Goal: Task Accomplishment & Management: Complete application form

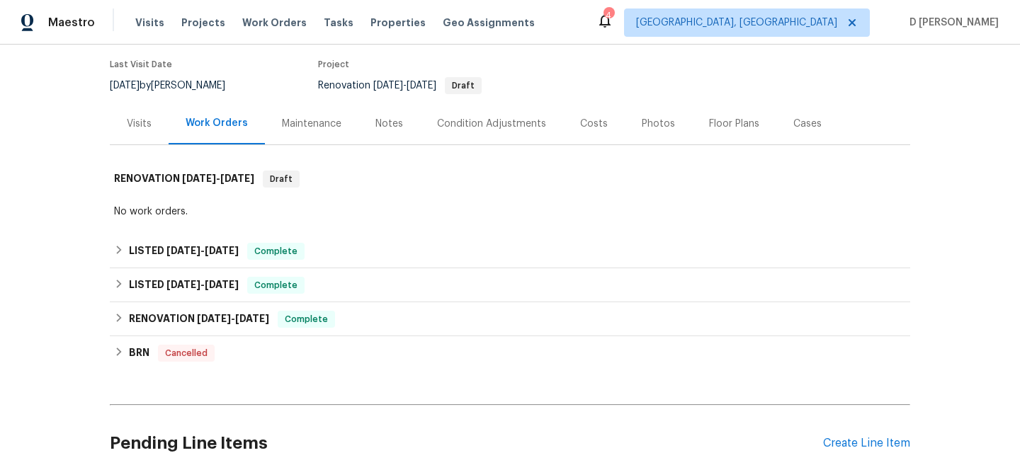
scroll to position [113, 0]
click at [138, 125] on div "Visits" at bounding box center [139, 122] width 25 height 14
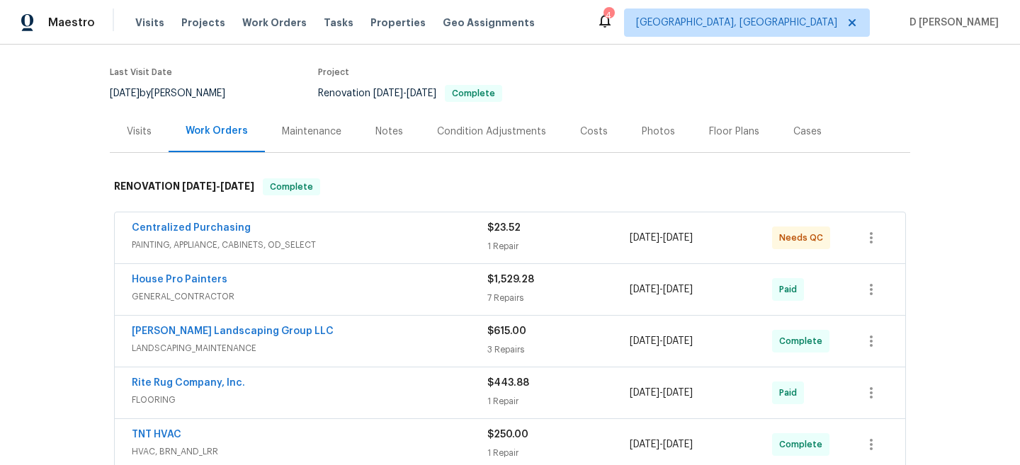
scroll to position [105, 0]
click at [310, 232] on div "Centralized Purchasing" at bounding box center [310, 228] width 356 height 17
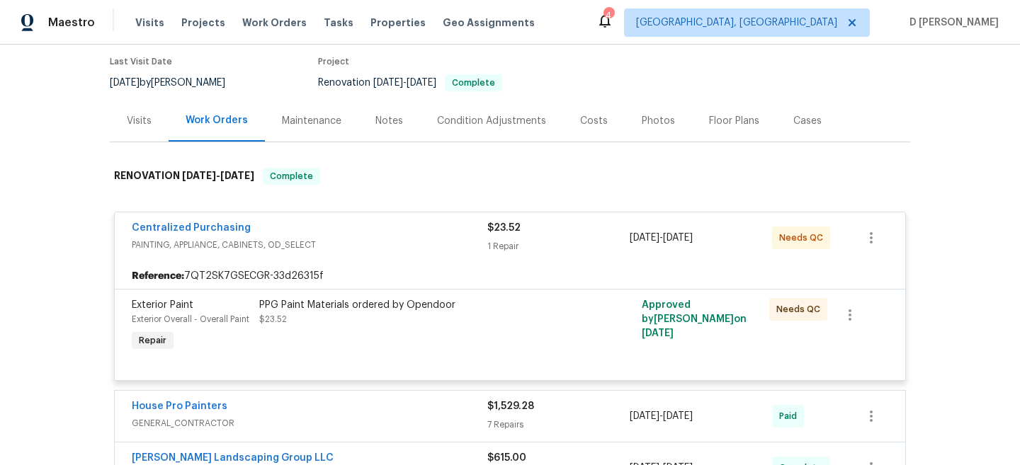
scroll to position [117, 0]
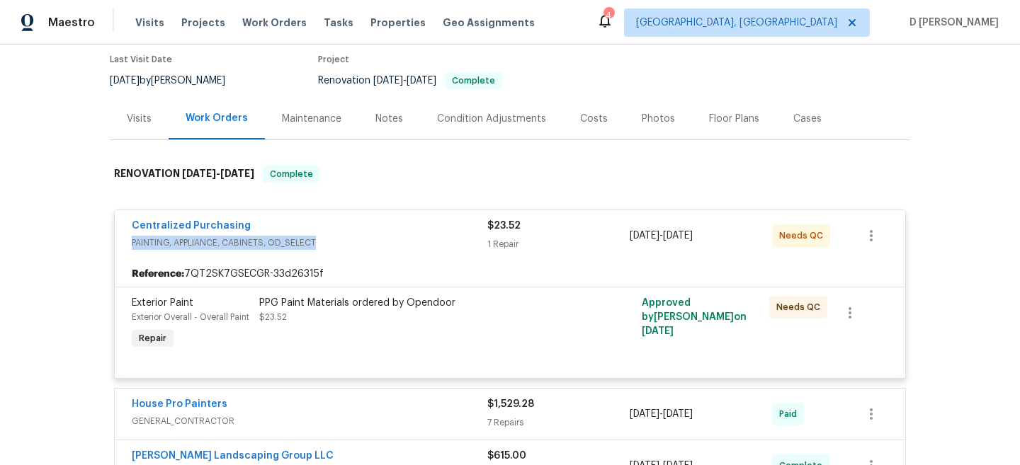
click at [334, 236] on span "PAINTING, APPLIANCE, CABINETS, OD_SELECT" at bounding box center [310, 243] width 356 height 14
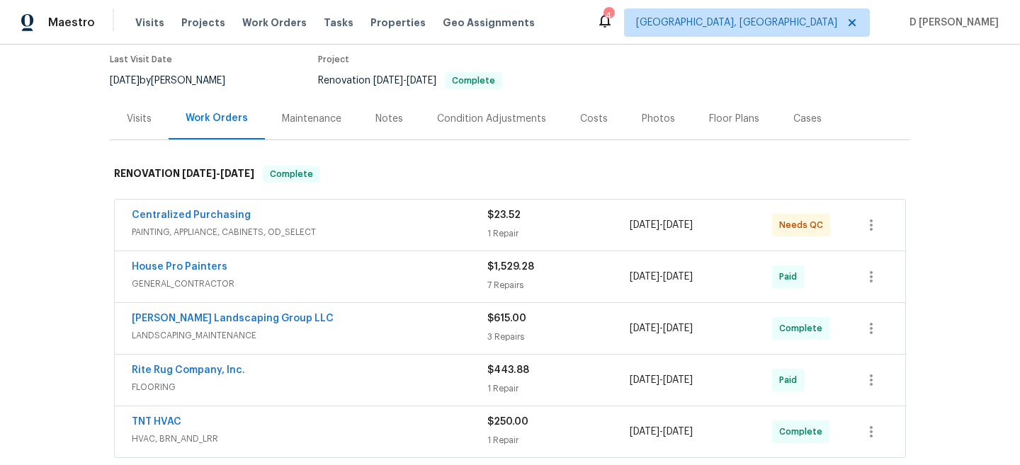
click at [143, 112] on div "Visits" at bounding box center [139, 119] width 25 height 14
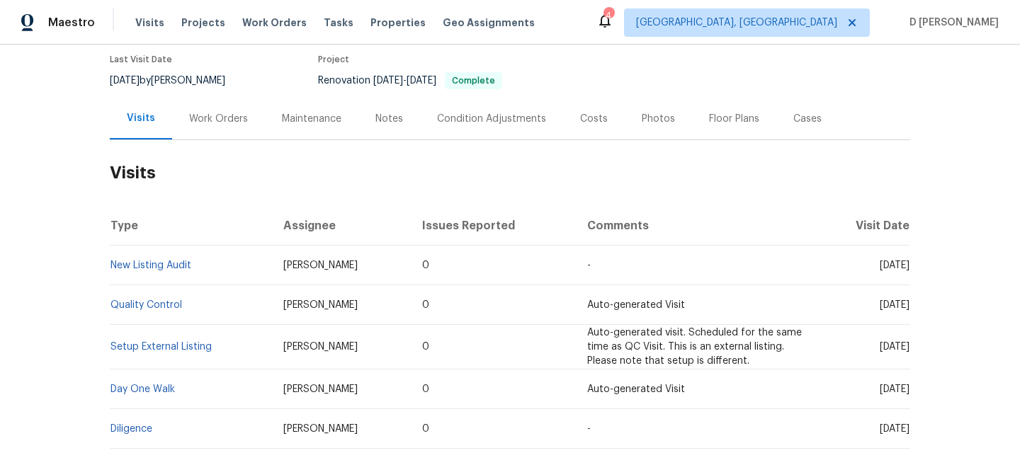
click at [227, 128] on div "Work Orders" at bounding box center [218, 119] width 93 height 42
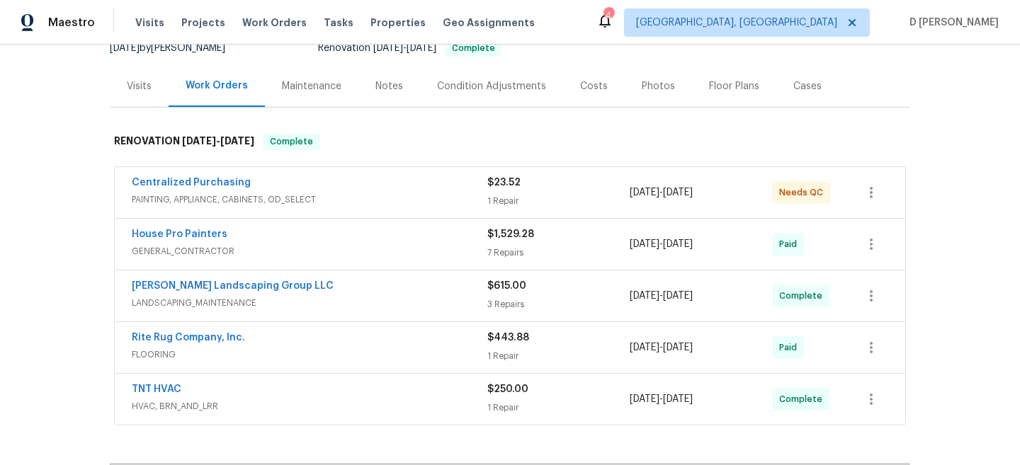
scroll to position [150, 0]
click at [140, 90] on div "Visits" at bounding box center [139, 86] width 25 height 14
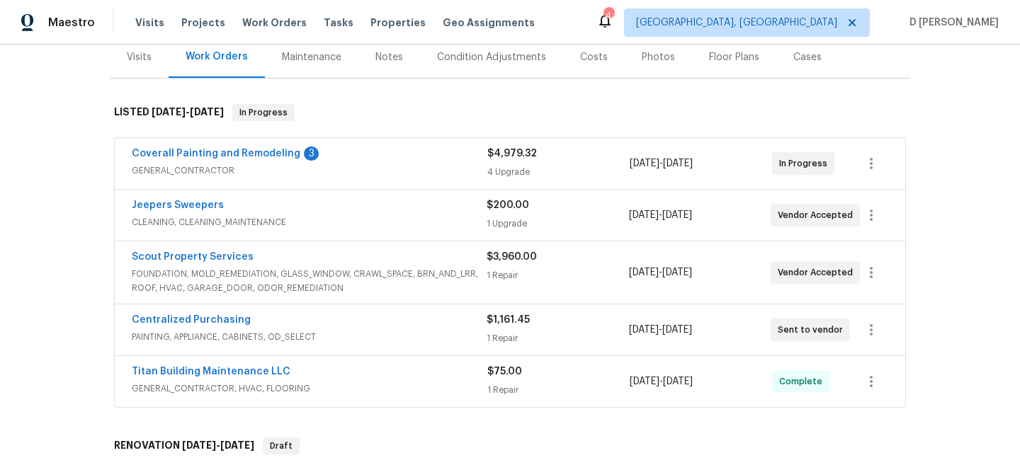
scroll to position [177, 0]
drag, startPoint x: 121, startPoint y: 320, endPoint x: 281, endPoint y: 319, distance: 159.4
click at [281, 320] on div "Centralized Purchasing PAINTING, APPLIANCE, CABINETS, OD_SELECT $1,161.45 1 Rep…" at bounding box center [510, 331] width 791 height 51
copy link "Centralized Purchasing"
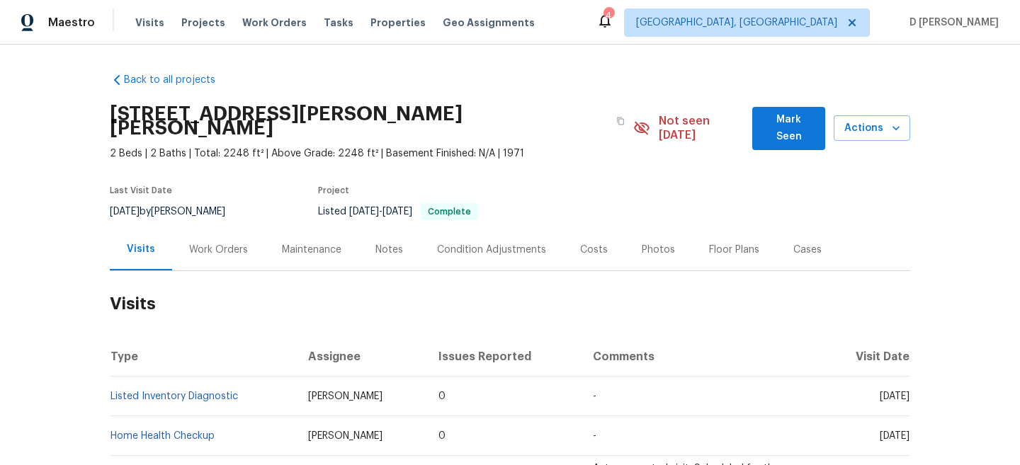
scroll to position [88, 0]
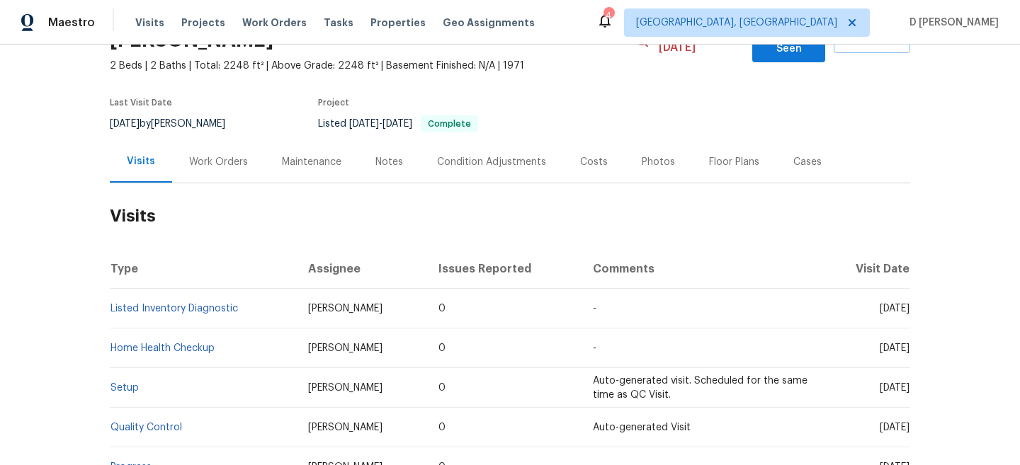
click at [215, 141] on div "Work Orders" at bounding box center [218, 162] width 93 height 42
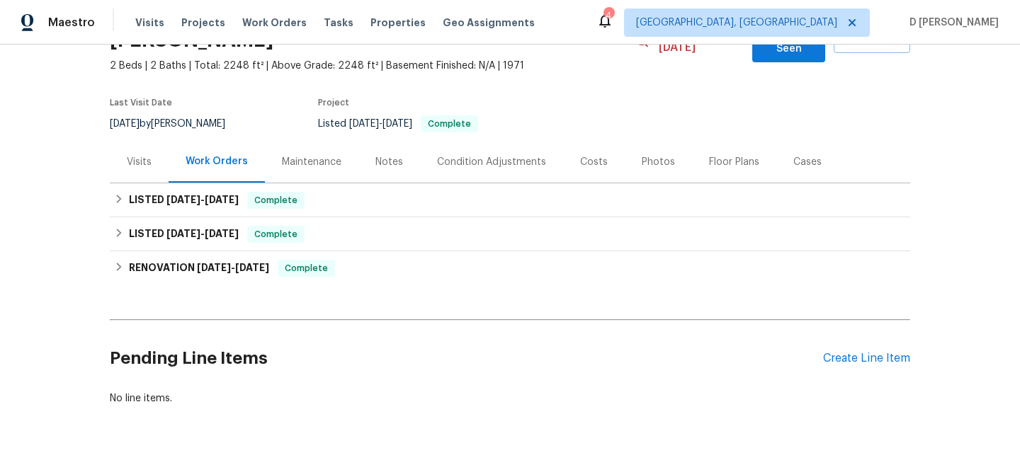
click at [143, 155] on div "Visits" at bounding box center [139, 162] width 25 height 14
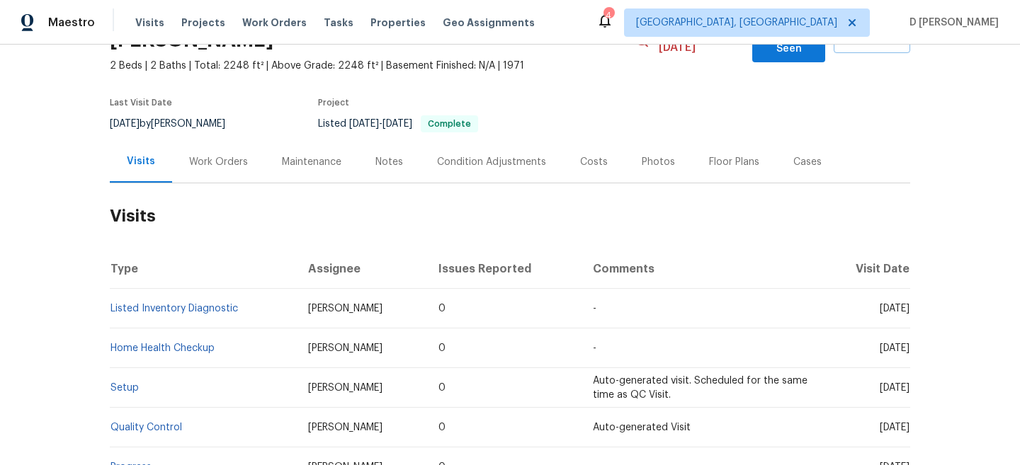
click at [238, 155] on div "Work Orders" at bounding box center [218, 162] width 59 height 14
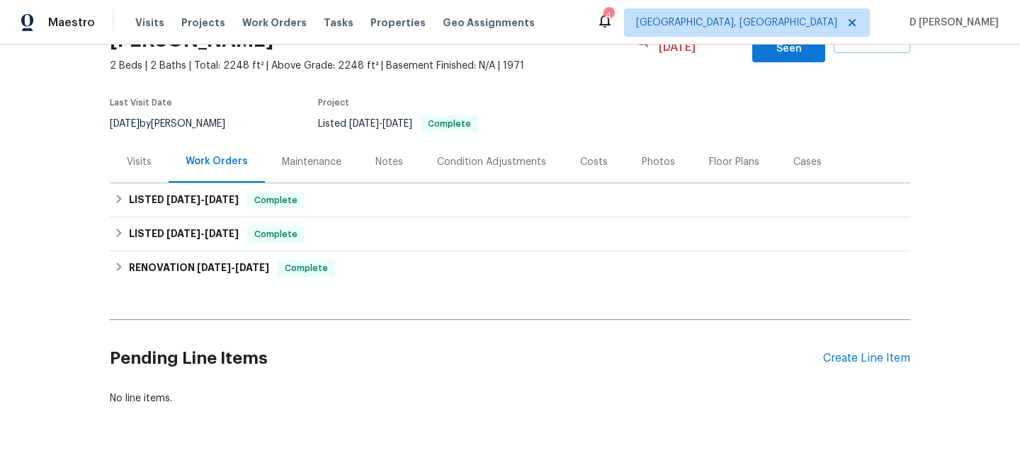
scroll to position [111, 0]
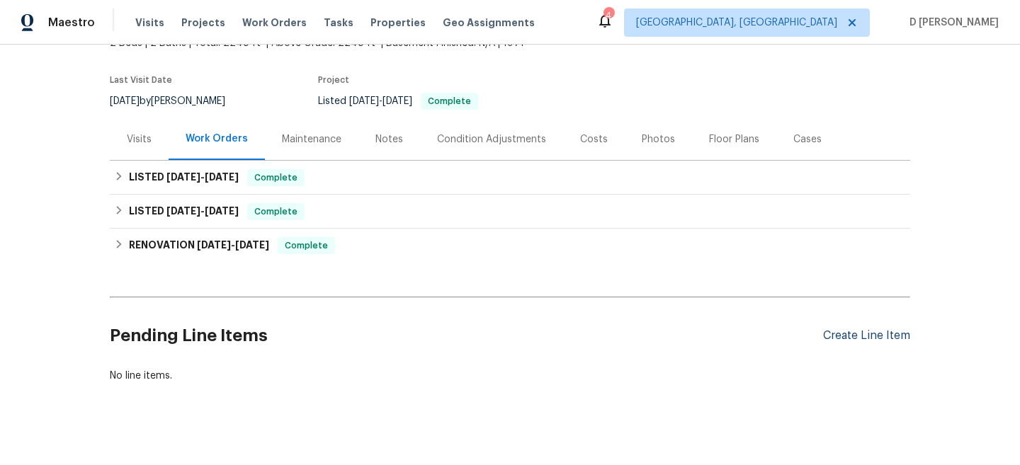
click at [839, 329] on div "Create Line Item" at bounding box center [866, 335] width 87 height 13
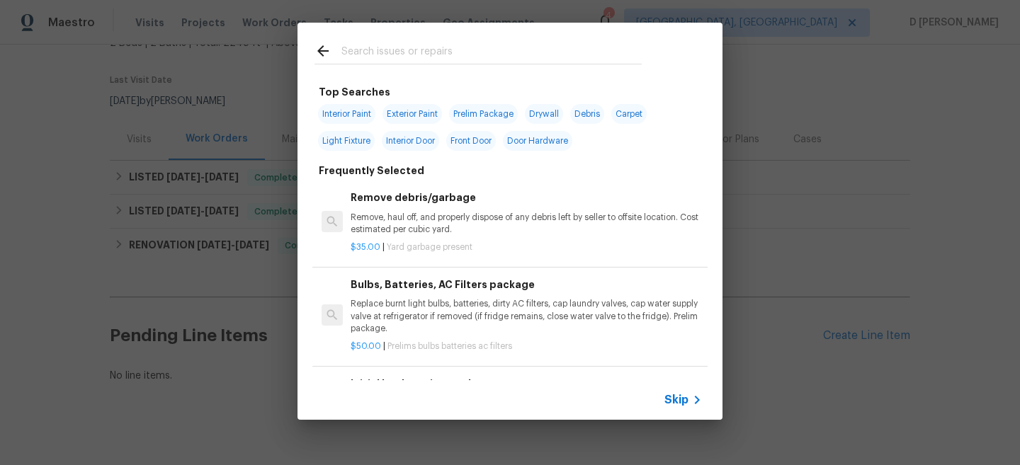
scroll to position [1, 0]
click at [672, 405] on span "Skip" at bounding box center [677, 400] width 24 height 14
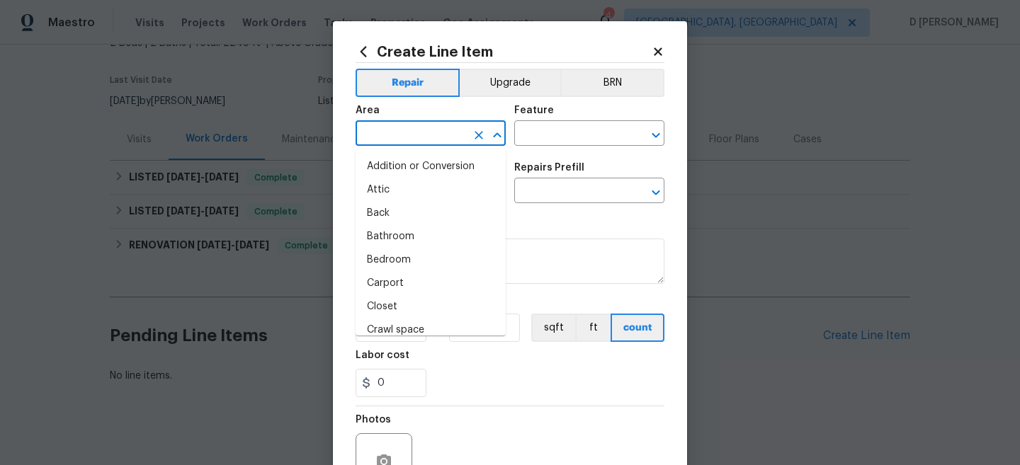
click at [422, 132] on input "text" at bounding box center [411, 135] width 111 height 22
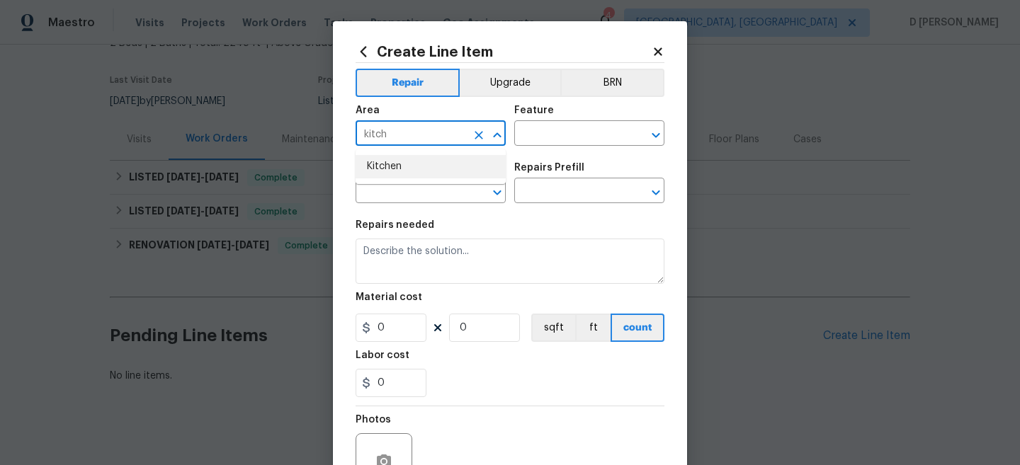
click at [384, 160] on li "Kitchen" at bounding box center [431, 166] width 150 height 23
type input "Kitchen"
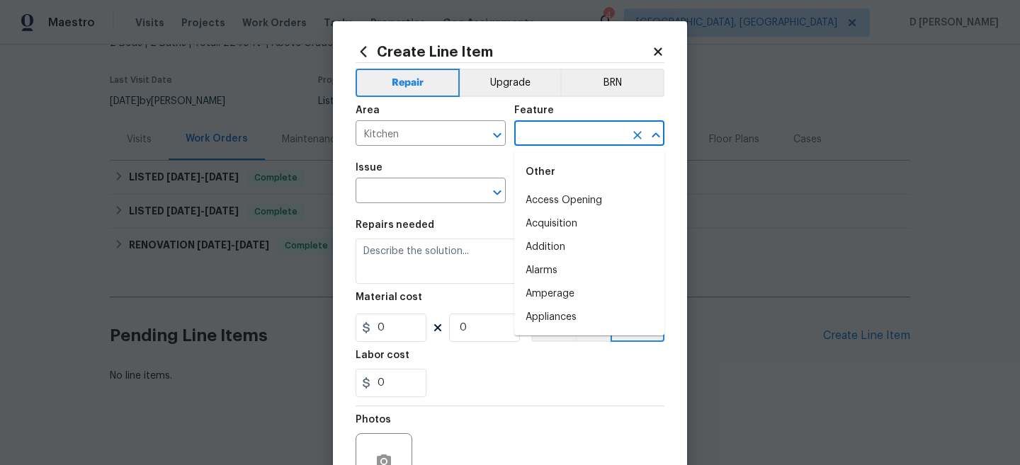
click at [560, 143] on input "text" at bounding box center [569, 135] width 111 height 22
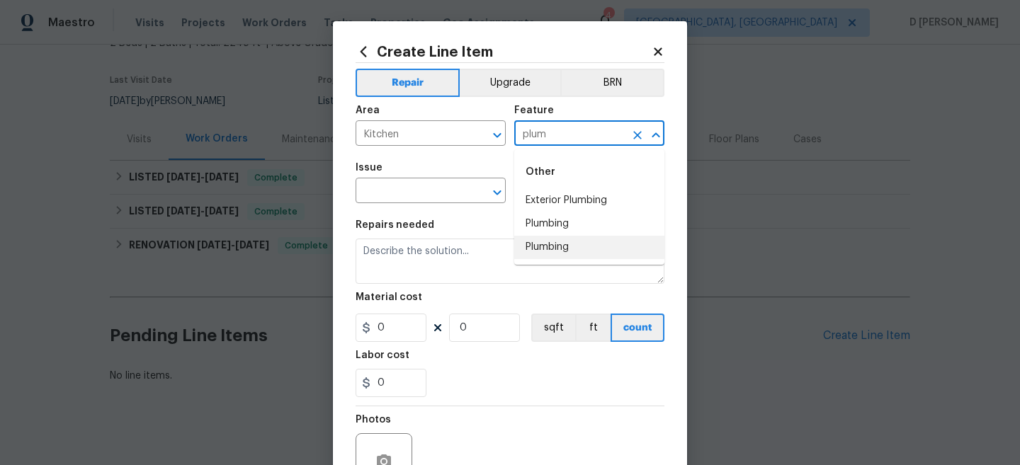
click at [552, 249] on li "Plumbing" at bounding box center [589, 247] width 150 height 23
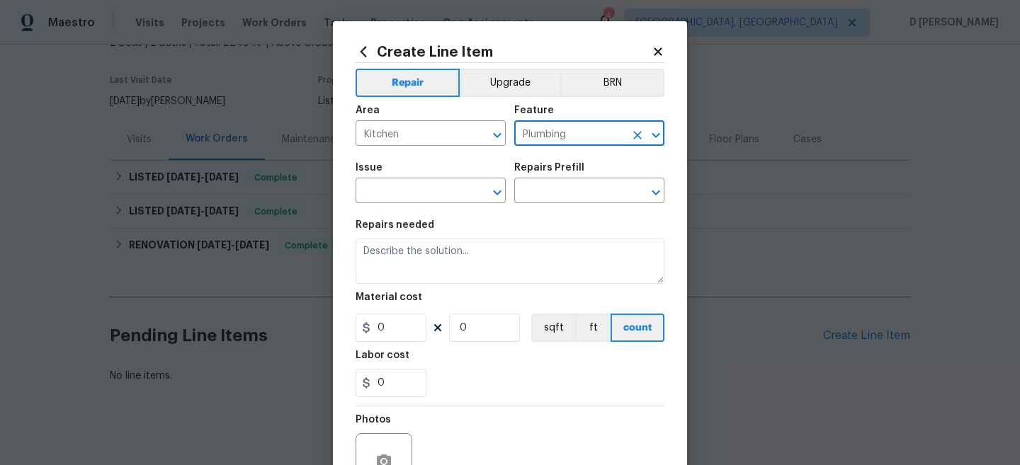
type input "Plumbing"
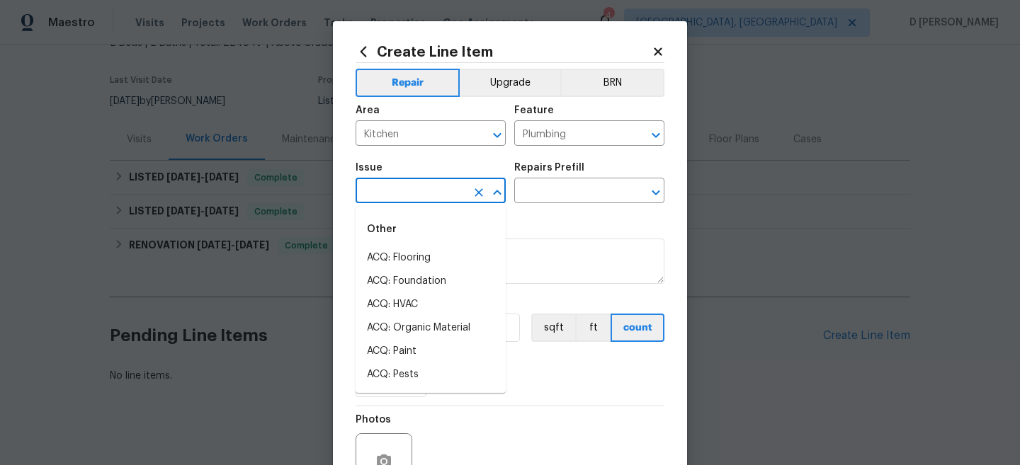
click at [374, 186] on input "text" at bounding box center [411, 192] width 111 height 22
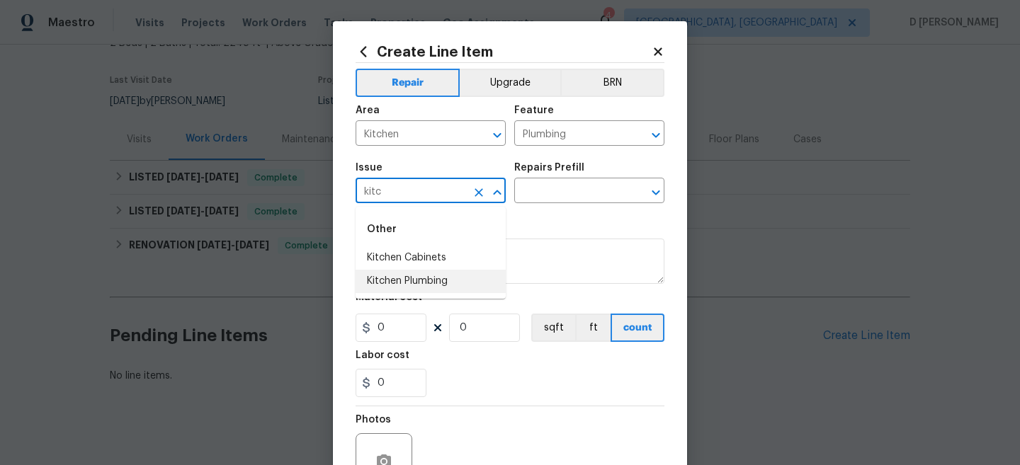
click at [394, 281] on li "Kitchen Plumbing" at bounding box center [431, 281] width 150 height 23
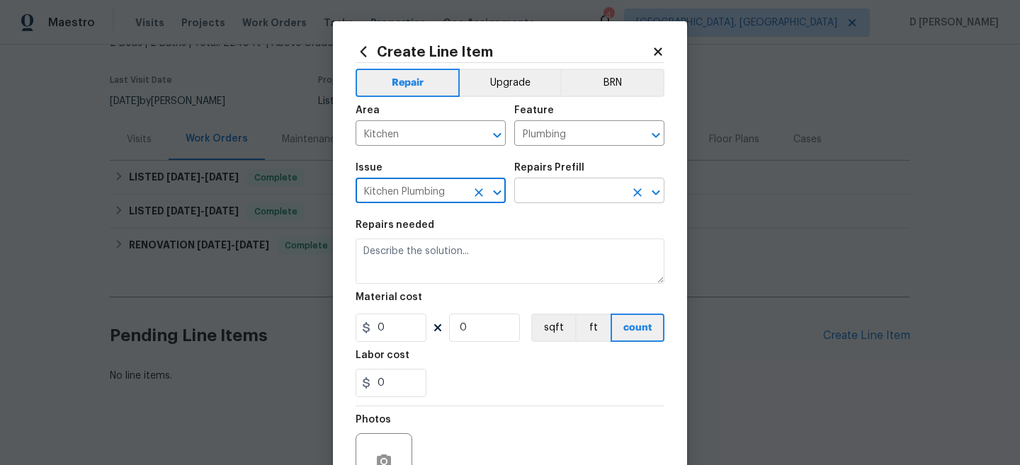
type input "Kitchen Plumbing"
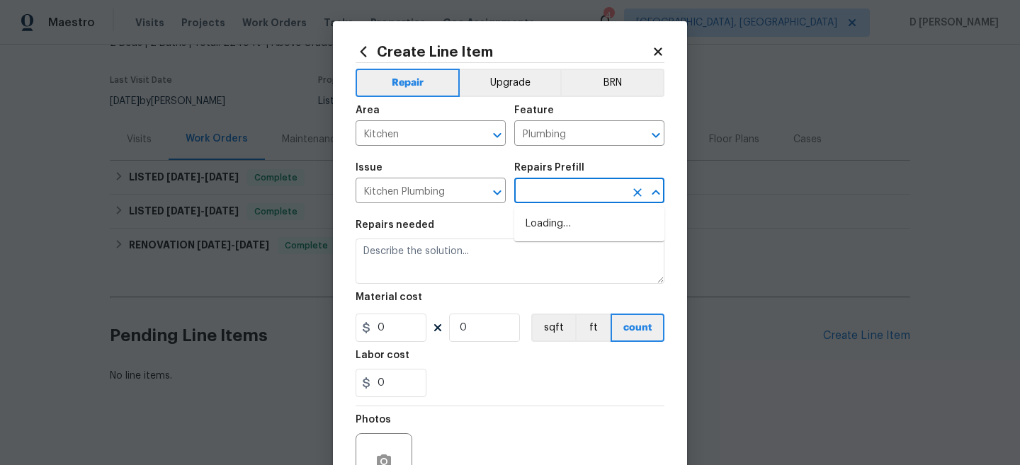
click at [559, 192] on input "text" at bounding box center [569, 192] width 111 height 22
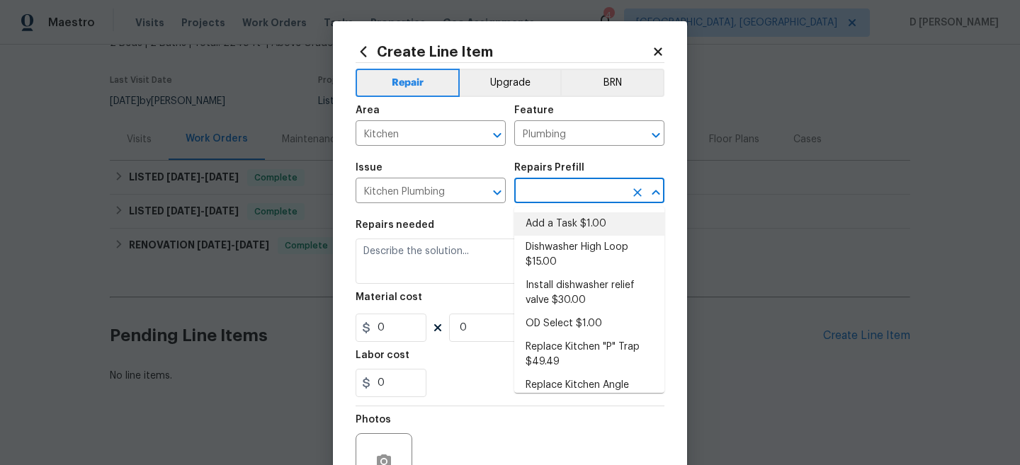
click at [557, 215] on li "Add a Task $1.00" at bounding box center [589, 224] width 150 height 23
type input "Add a Task $1.00"
type textarea "HPM to detail"
type input "1"
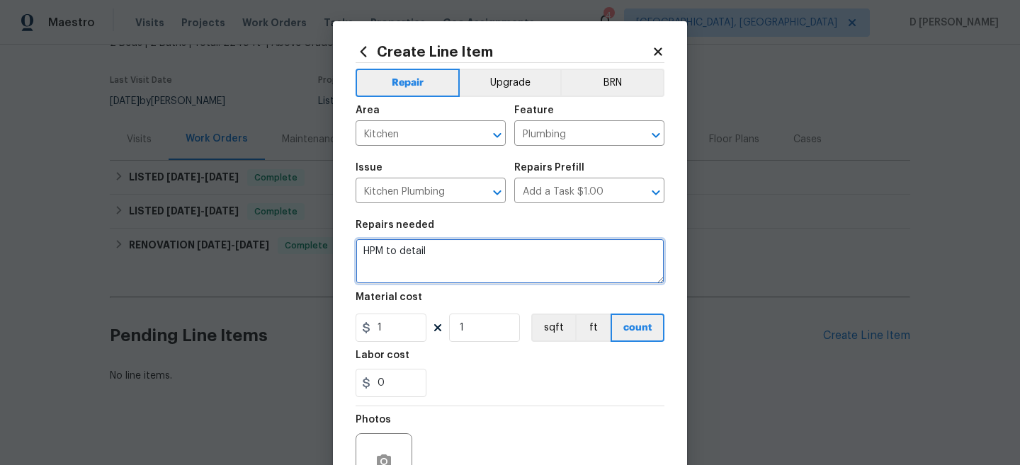
drag, startPoint x: 360, startPoint y: 252, endPoint x: 485, endPoint y: 252, distance: 125.4
click at [485, 252] on textarea "HPM to detail" at bounding box center [510, 261] width 309 height 45
paste textarea "(Remove and paste feedback message here). Identify the faucet(s) in question an…"
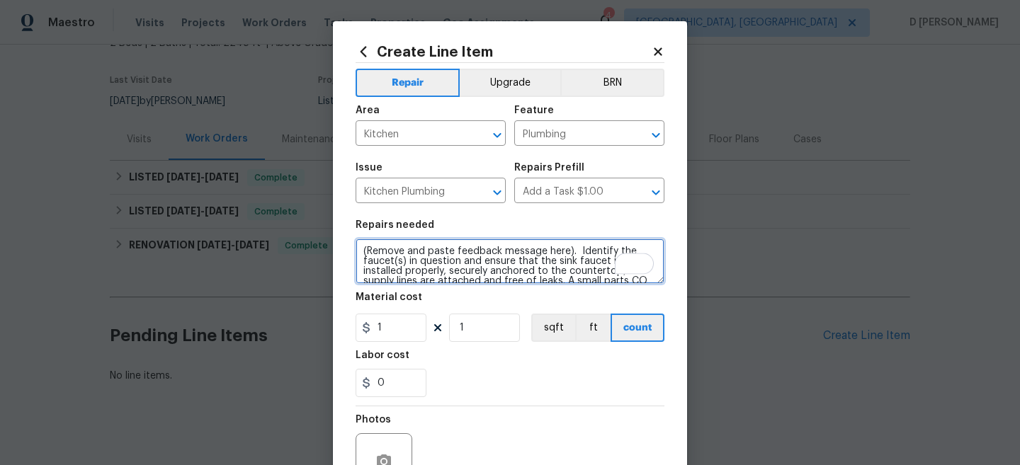
scroll to position [0, 0]
drag, startPoint x: 367, startPoint y: 252, endPoint x: 565, endPoint y: 255, distance: 198.4
click at [565, 255] on textarea "(Remove and paste feedback message here). Identify the faucet(s) in question an…" at bounding box center [510, 261] width 309 height 45
paste textarea "Potential buyer visited property and reported a leak located at bathroom."
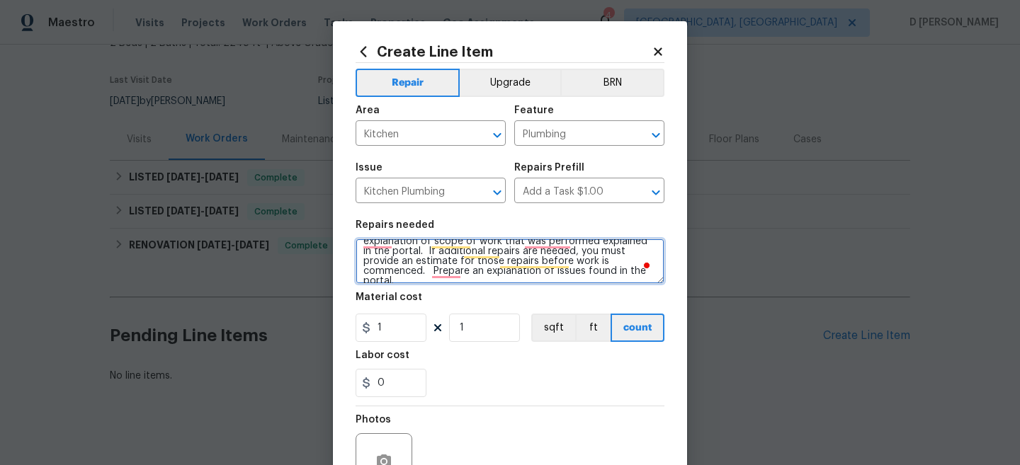
type textarea "(Potential buyer visited property and reported a leak located at bathroom.). Id…"
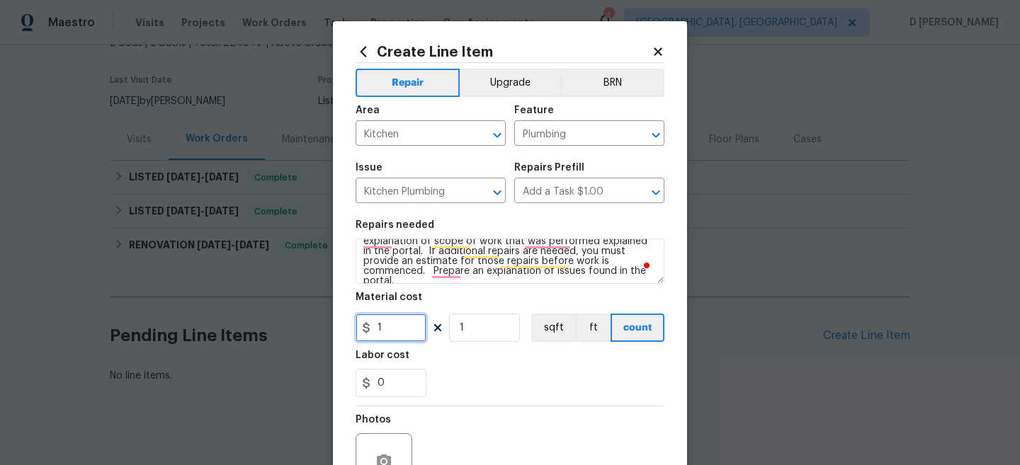
click at [389, 324] on input "1" at bounding box center [391, 328] width 71 height 28
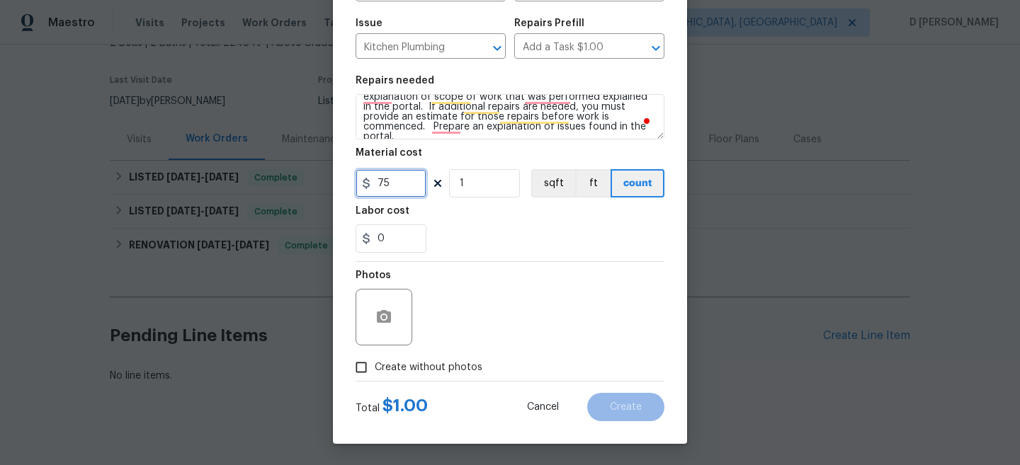
type input "75"
click at [366, 368] on input "Create without photos" at bounding box center [361, 367] width 27 height 27
checkbox input "true"
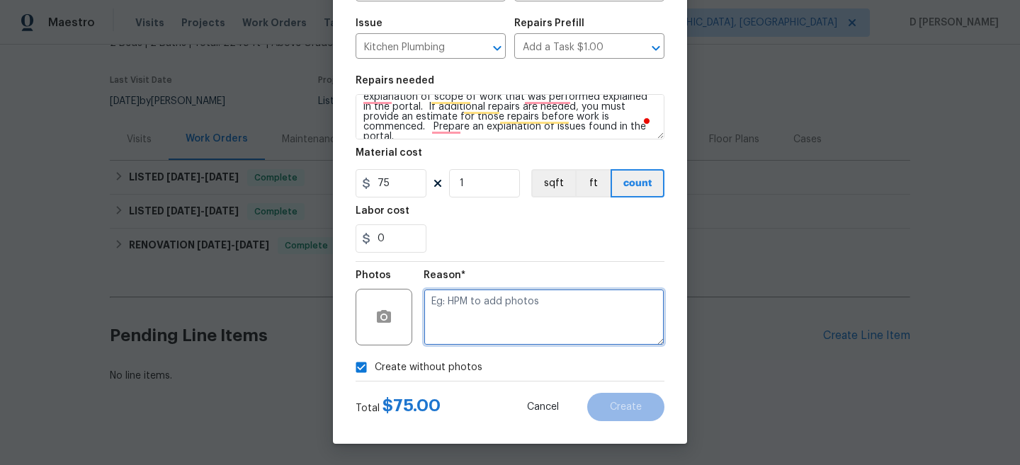
click at [497, 318] on textarea at bounding box center [544, 317] width 241 height 57
type textarea "NA"
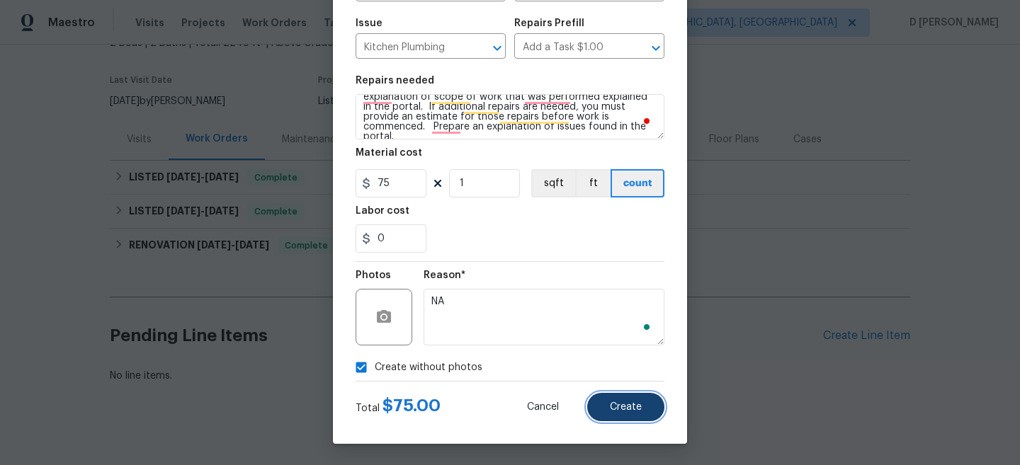
click at [621, 417] on button "Create" at bounding box center [625, 407] width 77 height 28
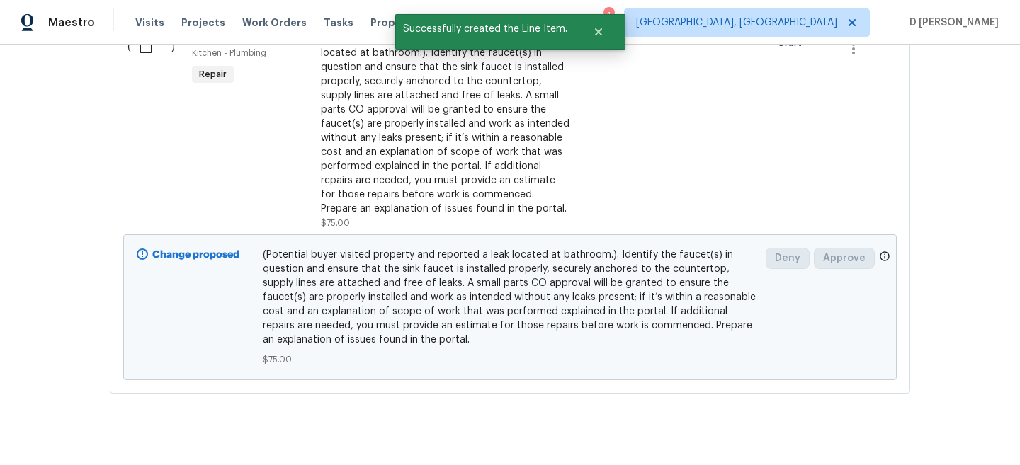
scroll to position [409, 0]
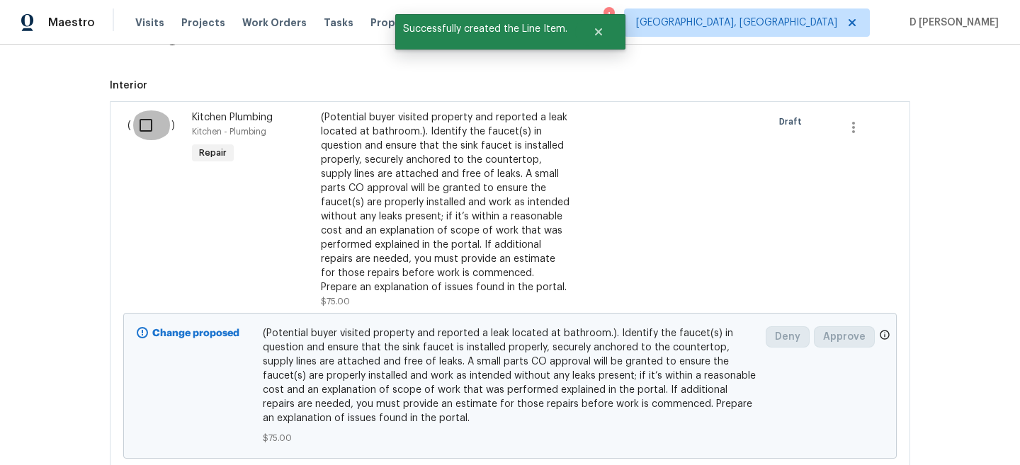
click at [150, 113] on input "checkbox" at bounding box center [151, 126] width 40 height 30
checkbox input "true"
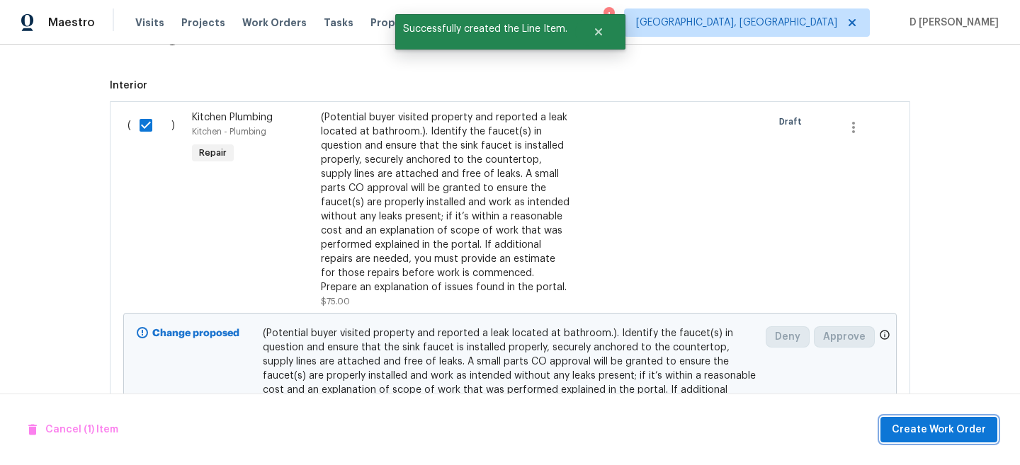
click at [936, 424] on span "Create Work Order" at bounding box center [939, 431] width 94 height 18
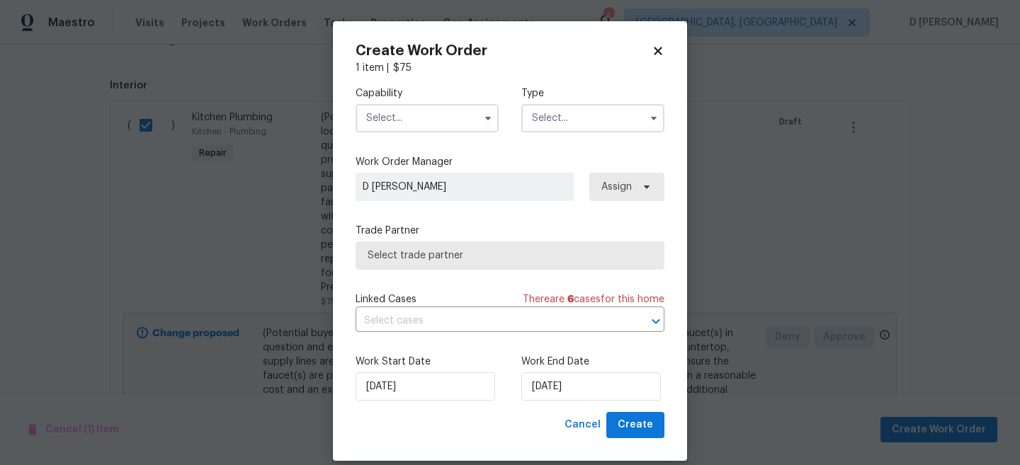
click at [429, 120] on input "text" at bounding box center [427, 118] width 143 height 28
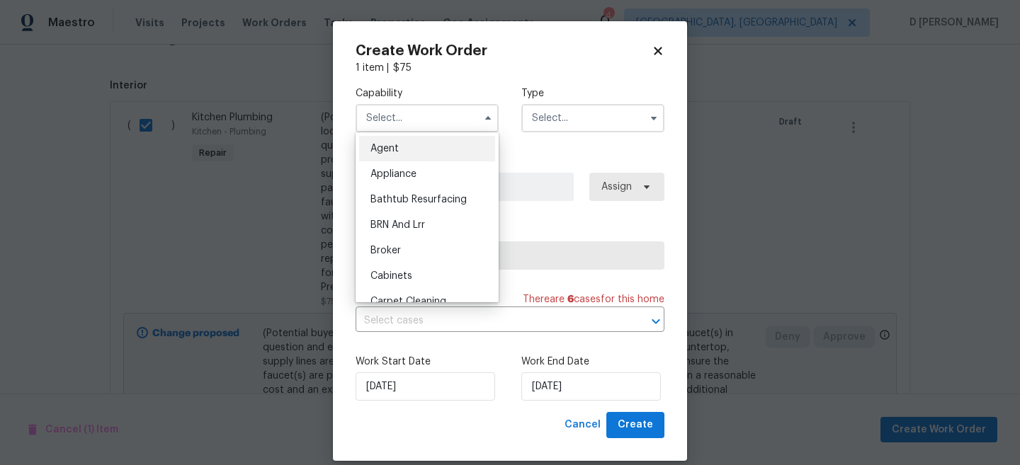
click at [429, 120] on input "text" at bounding box center [427, 118] width 143 height 28
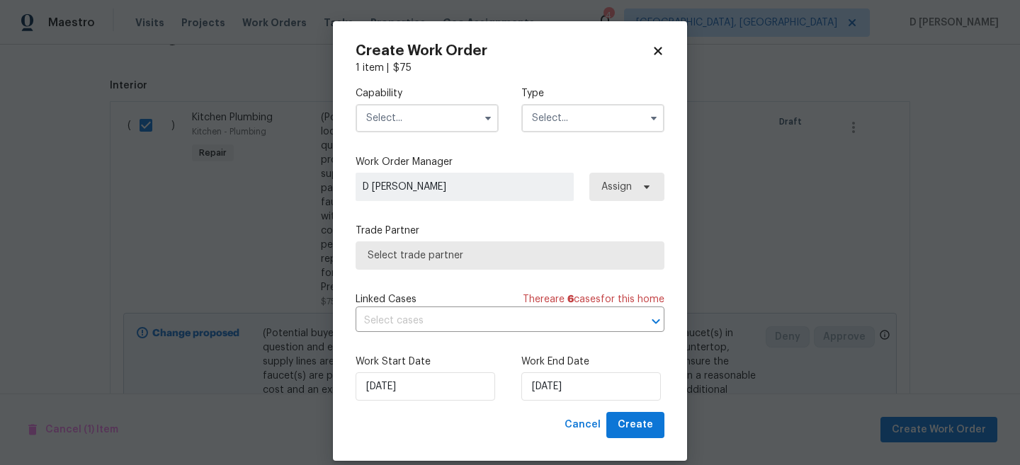
click at [429, 120] on input "text" at bounding box center [427, 118] width 143 height 28
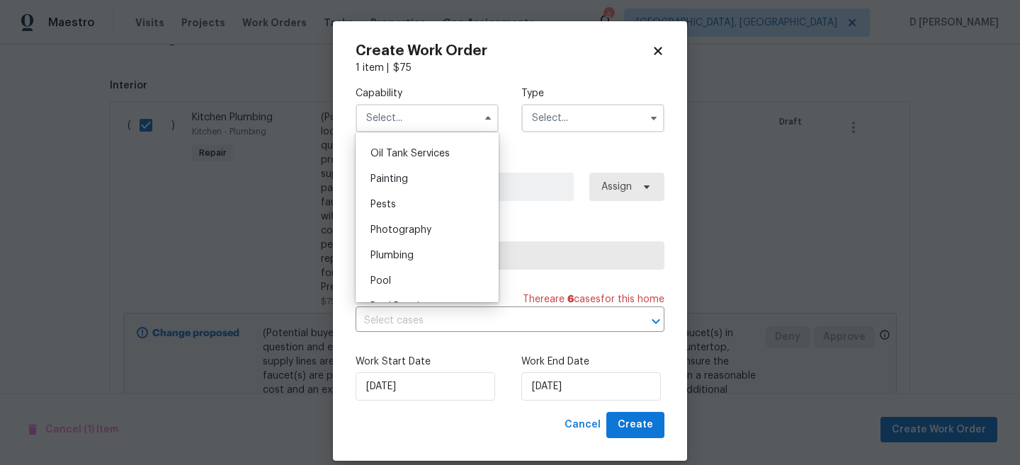
scroll to position [1163, 0]
click at [407, 259] on div "Plumbing" at bounding box center [427, 253] width 136 height 26
type input "Plumbing"
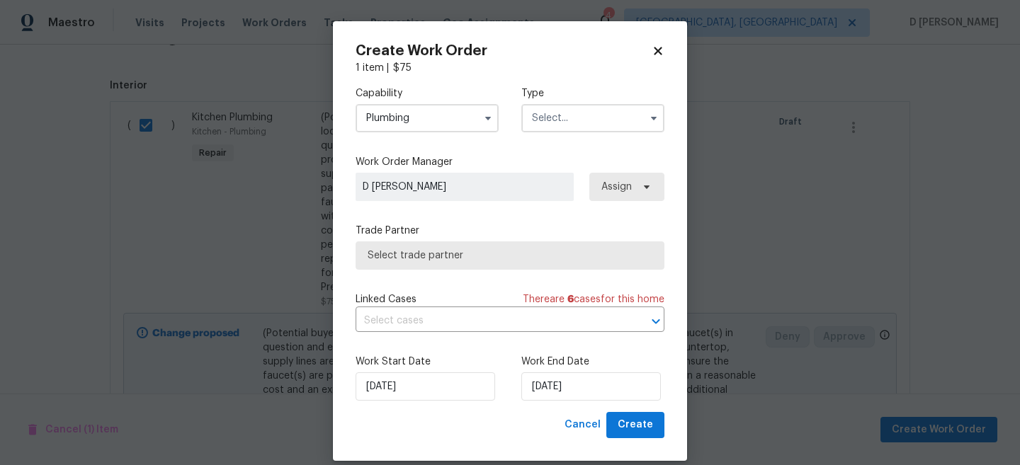
click at [550, 111] on input "text" at bounding box center [592, 118] width 143 height 28
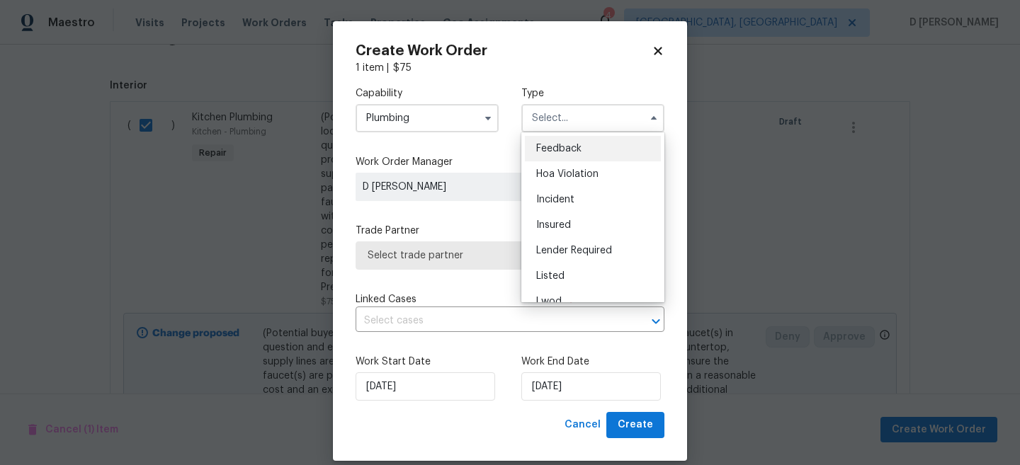
click at [550, 142] on div "Feedback" at bounding box center [593, 149] width 136 height 26
type input "Feedback"
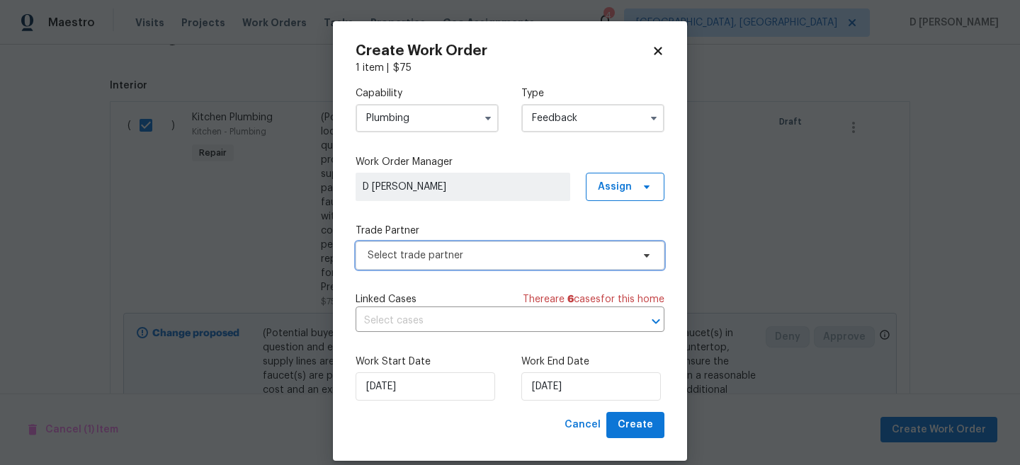
click at [441, 259] on span "Select trade partner" at bounding box center [500, 256] width 264 height 14
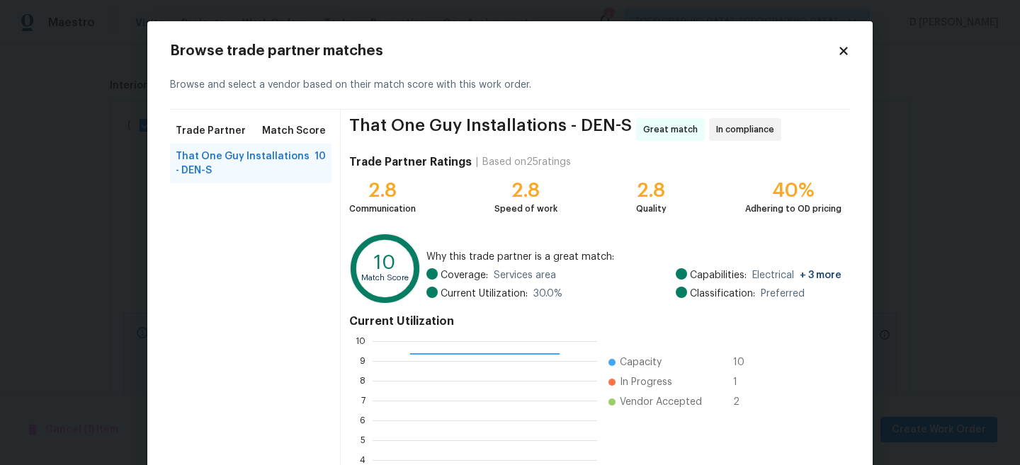
scroll to position [159, 0]
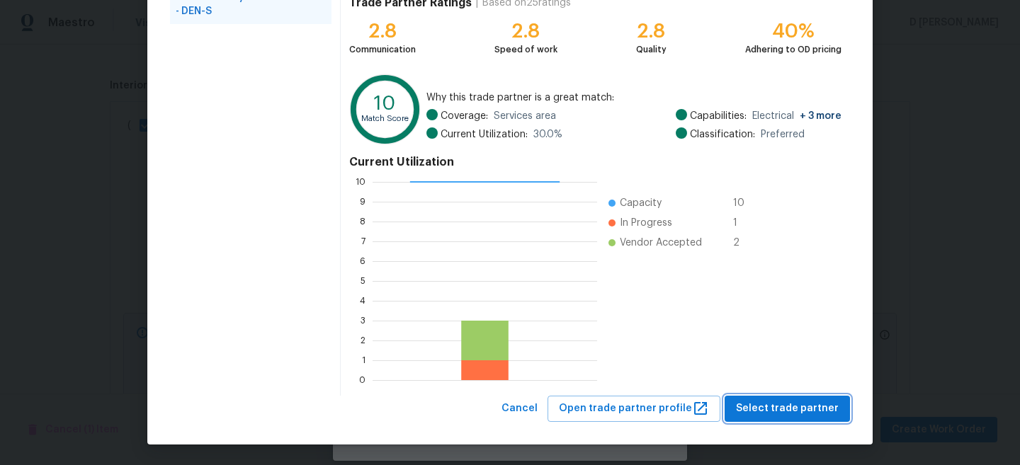
click at [779, 408] on span "Select trade partner" at bounding box center [787, 409] width 103 height 18
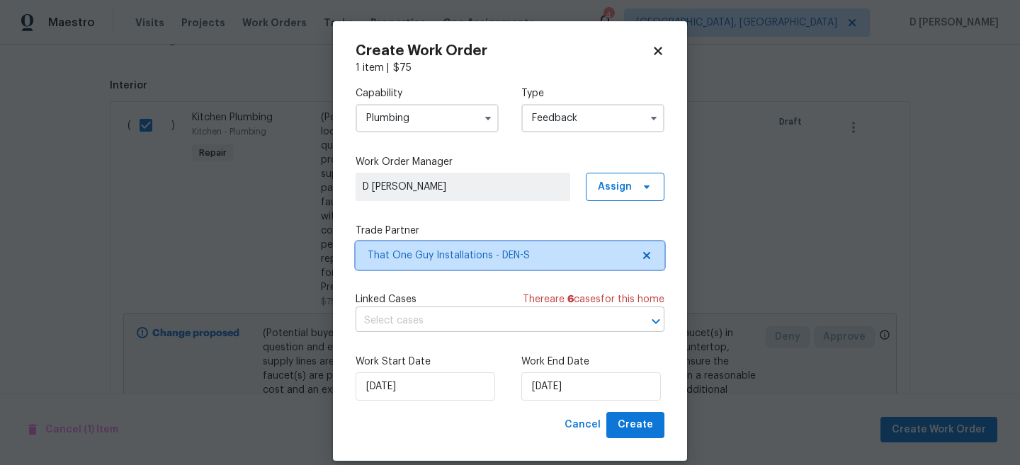
scroll to position [17, 0]
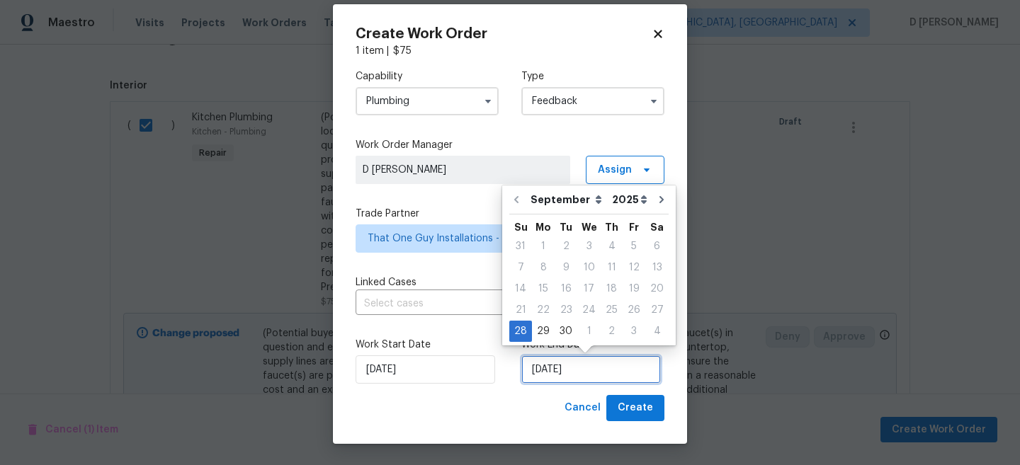
click at [602, 363] on input "[DATE]" at bounding box center [591, 370] width 140 height 28
click at [561, 328] on div "30" at bounding box center [566, 332] width 23 height 20
type input "[DATE]"
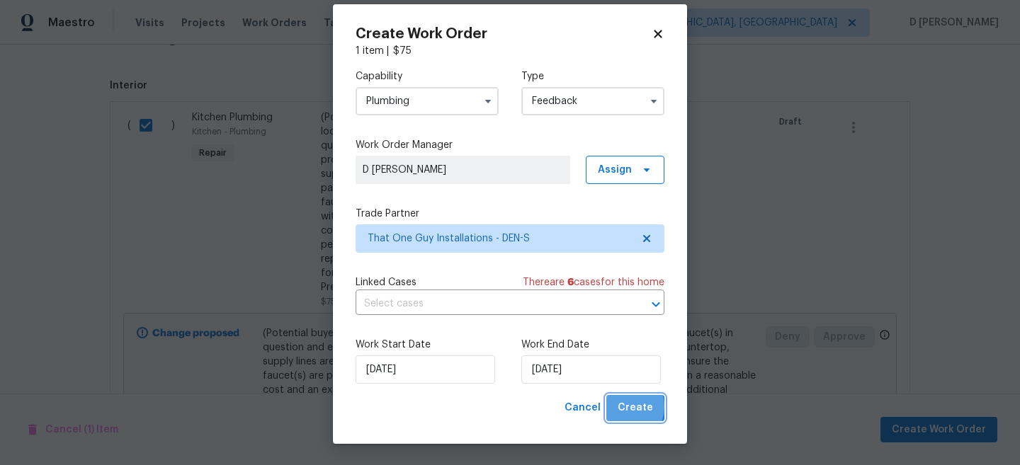
click at [623, 407] on span "Create" at bounding box center [635, 409] width 35 height 18
checkbox input "false"
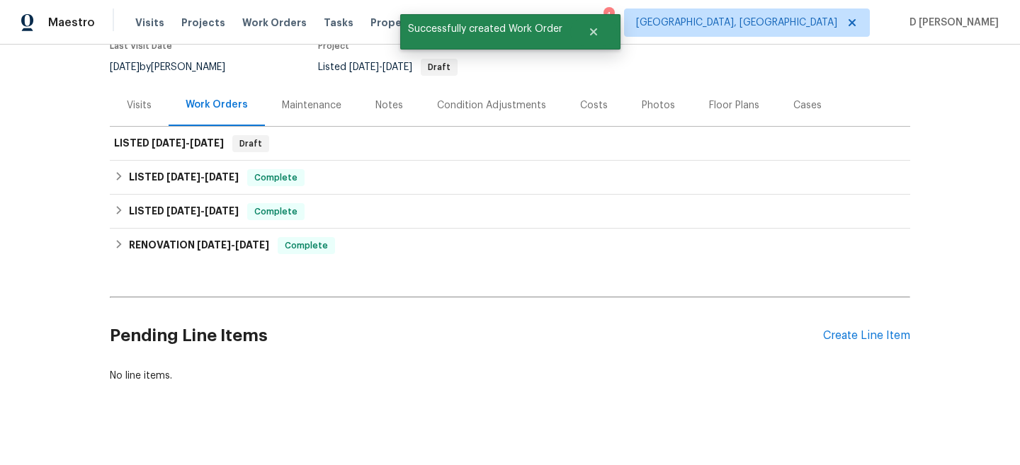
scroll to position [34, 0]
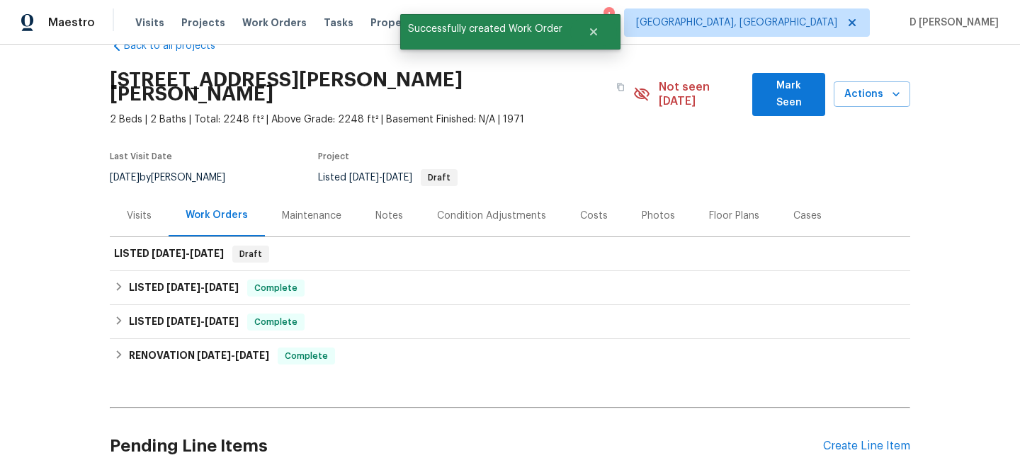
click at [150, 209] on div "Visits" at bounding box center [139, 216] width 25 height 14
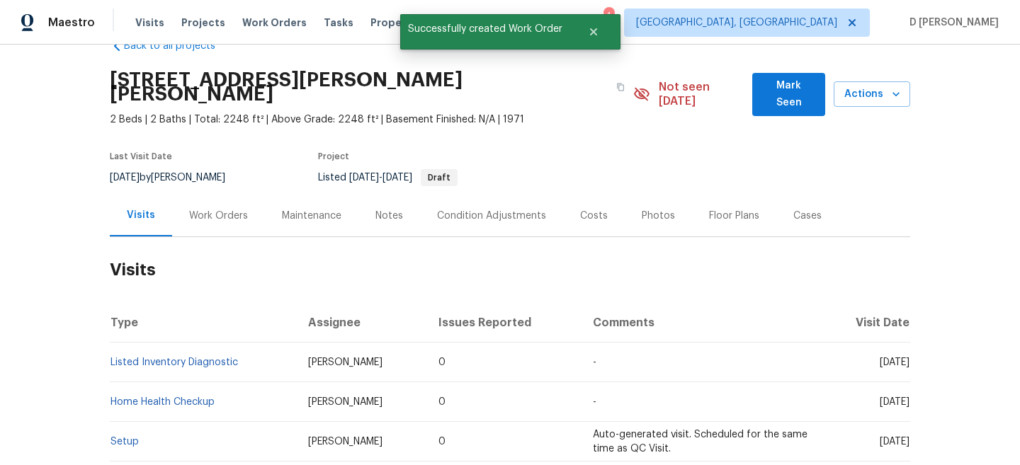
click at [191, 209] on div "Work Orders" at bounding box center [218, 216] width 59 height 14
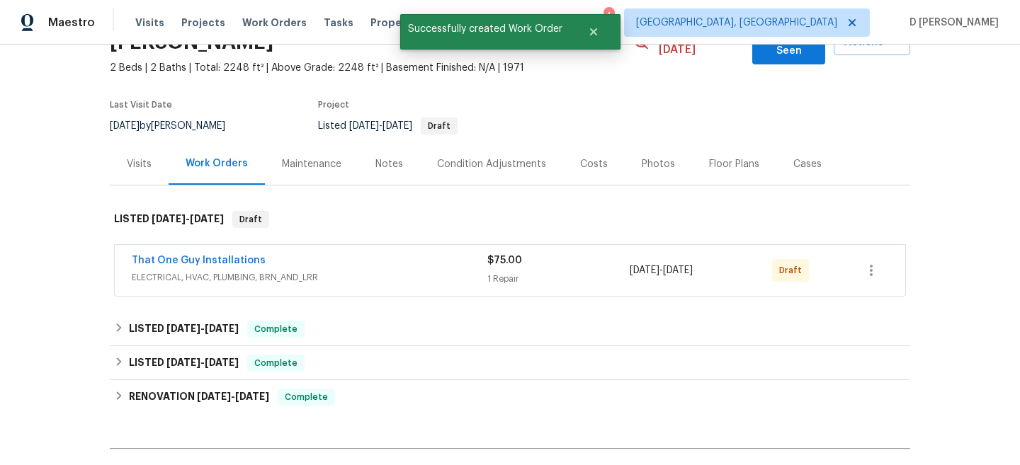
scroll to position [137, 0]
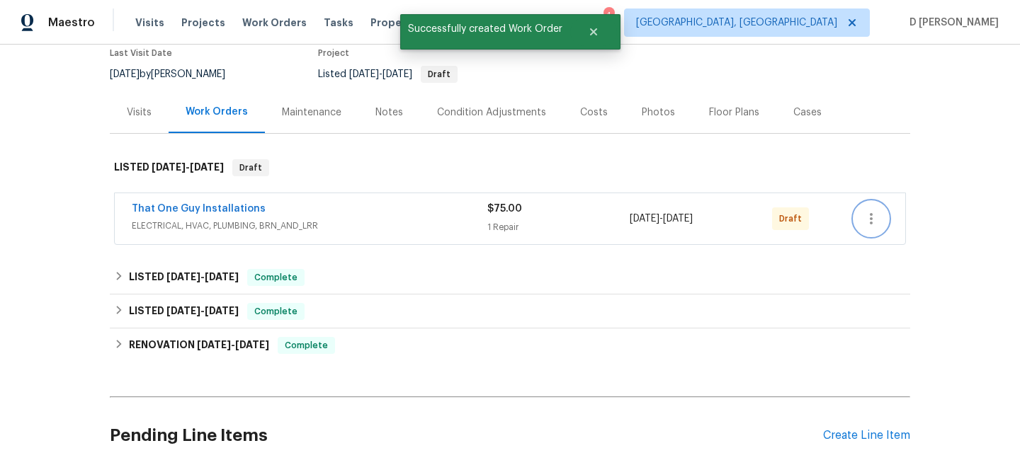
click at [857, 202] on button "button" at bounding box center [871, 219] width 34 height 34
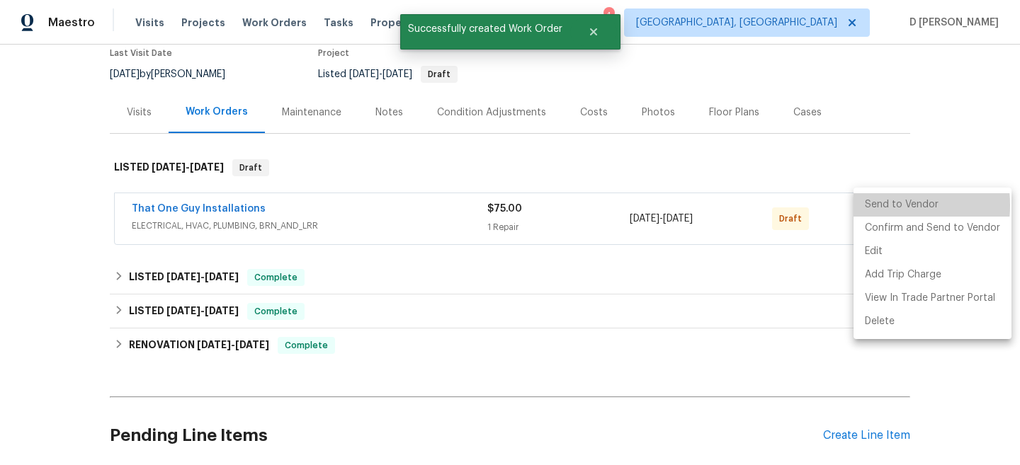
click at [876, 205] on li "Send to Vendor" at bounding box center [933, 204] width 158 height 23
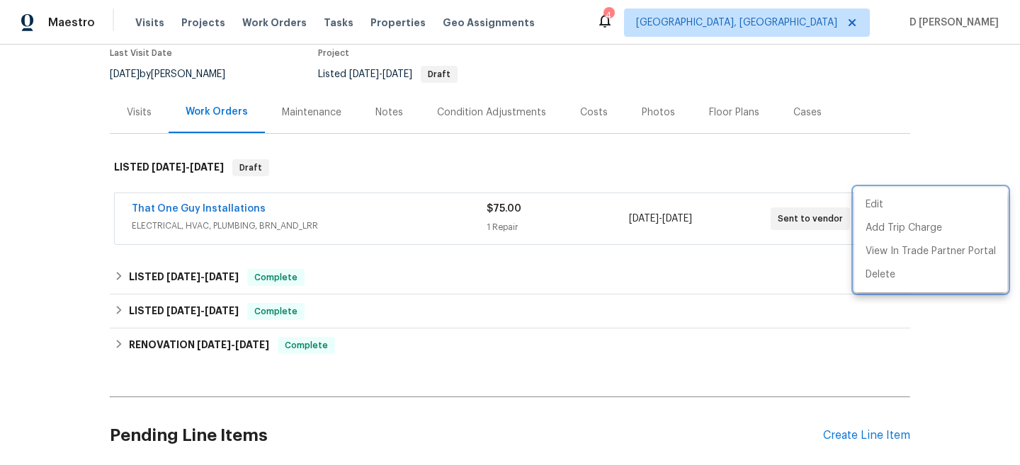
click at [602, 162] on div at bounding box center [510, 232] width 1020 height 465
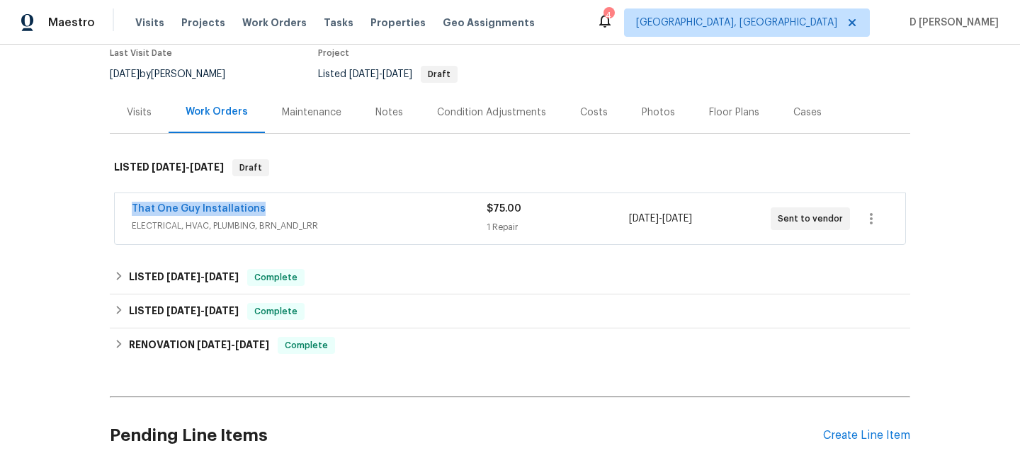
drag, startPoint x: 124, startPoint y: 198, endPoint x: 347, endPoint y: 198, distance: 223.2
click at [347, 198] on div "That One Guy Installations ELECTRICAL, HVAC, PLUMBING, BRN_AND_LRR $75.00 1 Rep…" at bounding box center [510, 218] width 791 height 51
copy link "That One Guy Installations"
